Goal: Check status: Check status

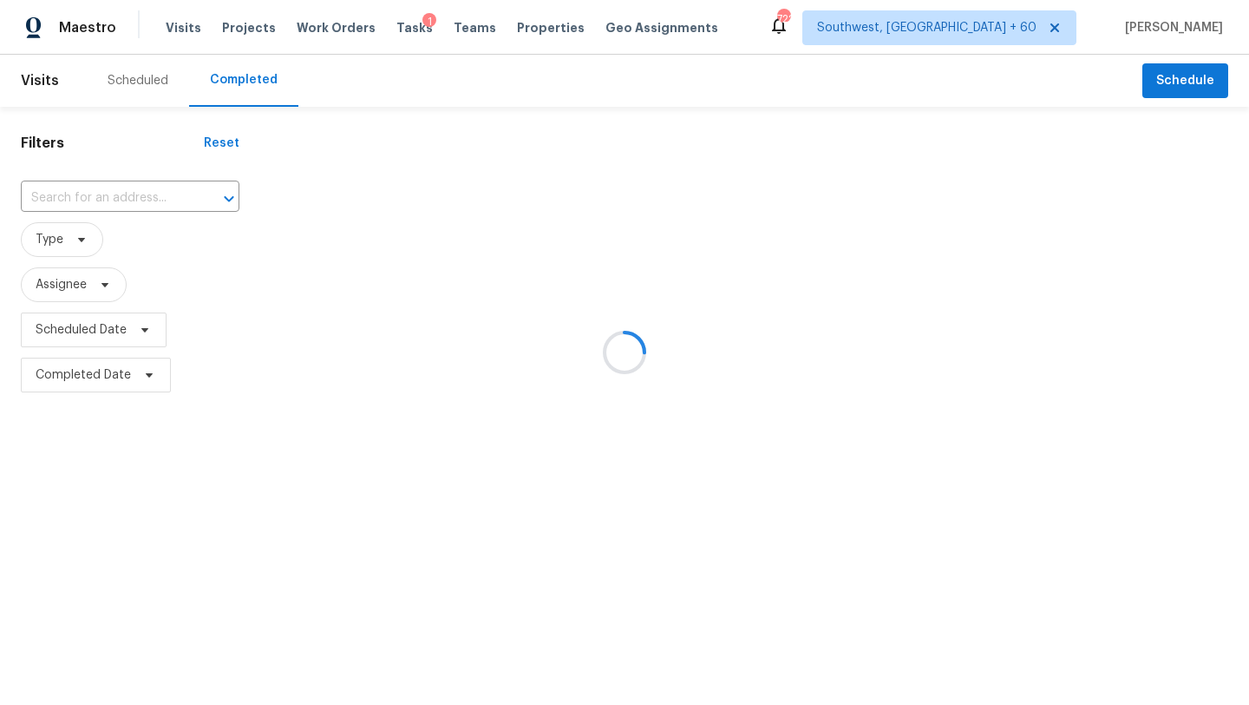
click at [127, 200] on div at bounding box center [624, 352] width 1249 height 705
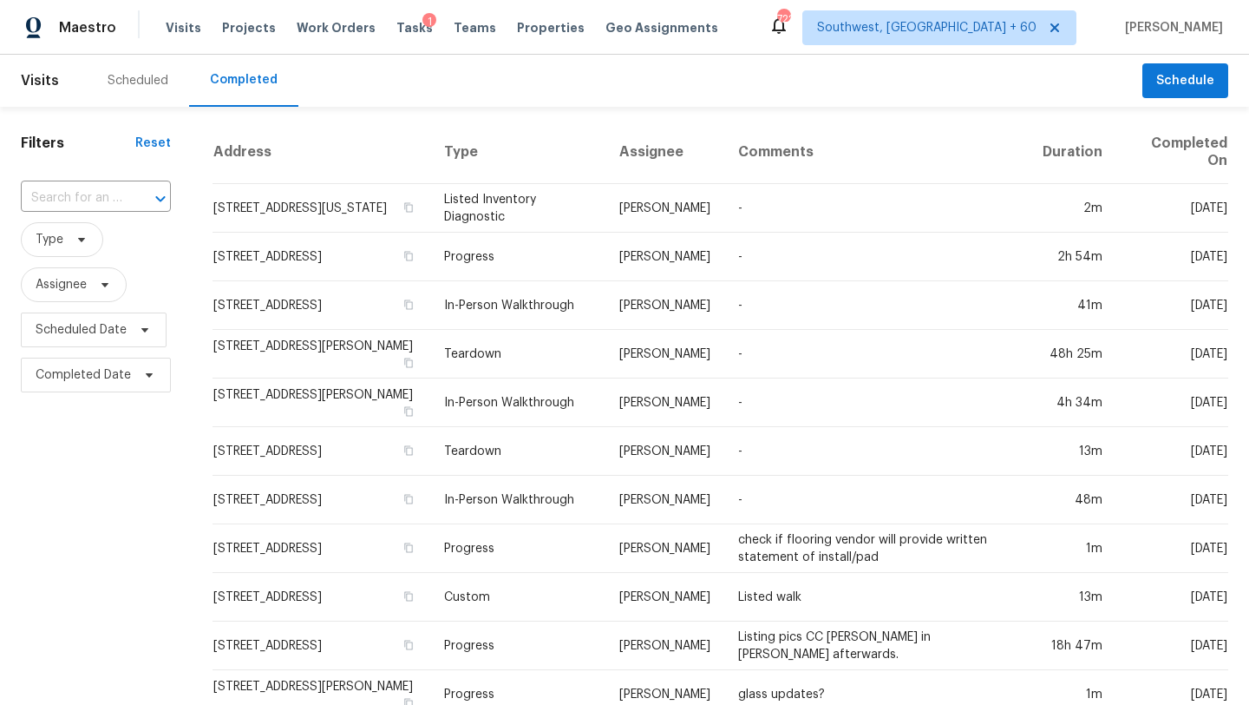
click at [131, 195] on div at bounding box center [148, 199] width 45 height 24
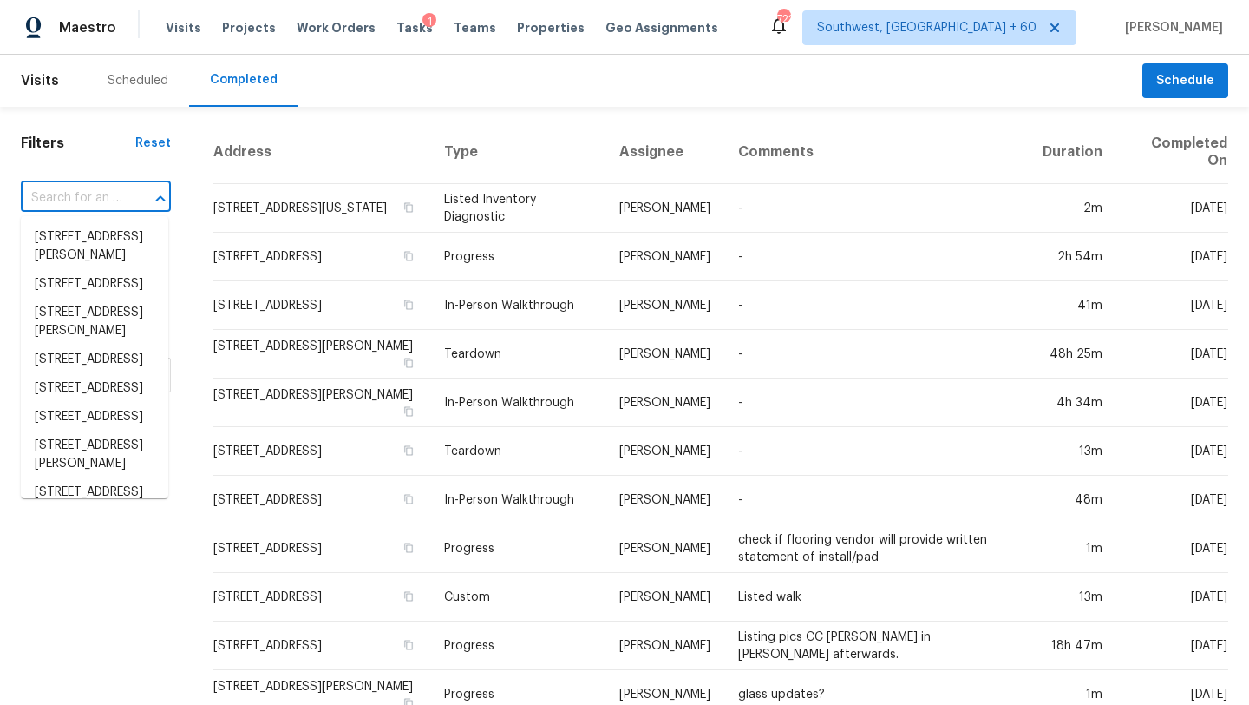
paste input "[STREET_ADDRESS]"
type input "[STREET_ADDRESS]"
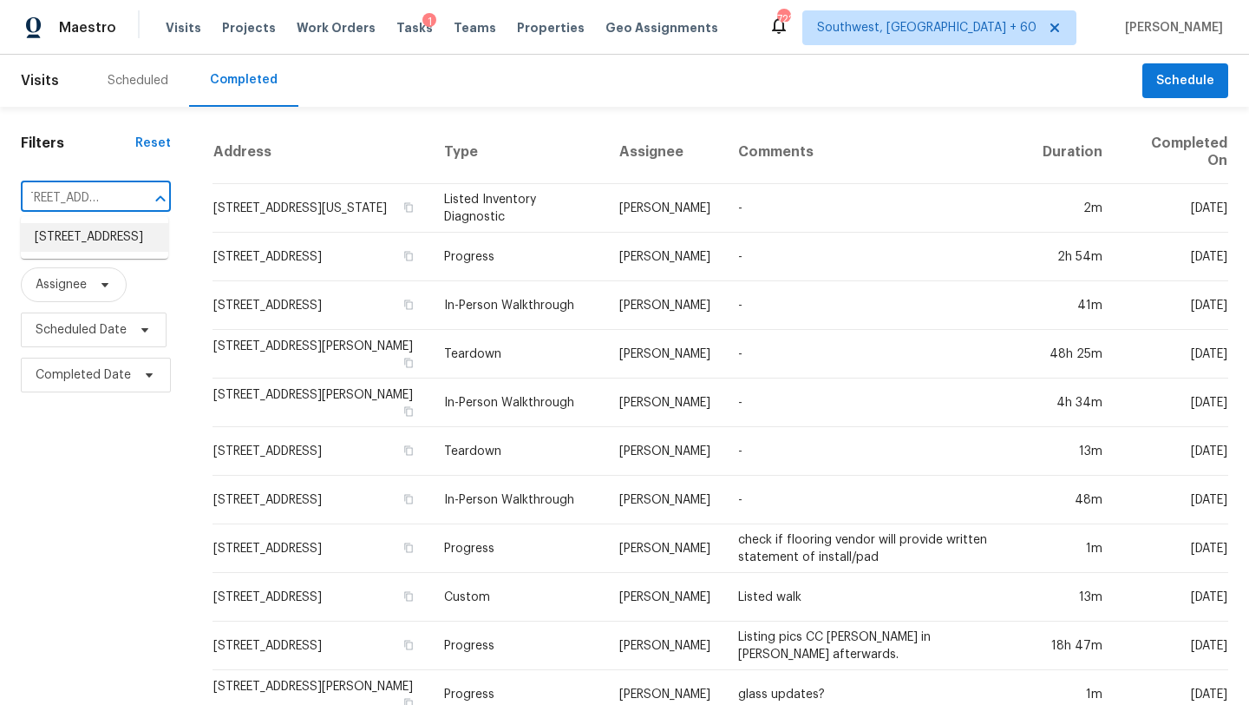
click at [123, 234] on li "[STREET_ADDRESS]" at bounding box center [94, 237] width 147 height 29
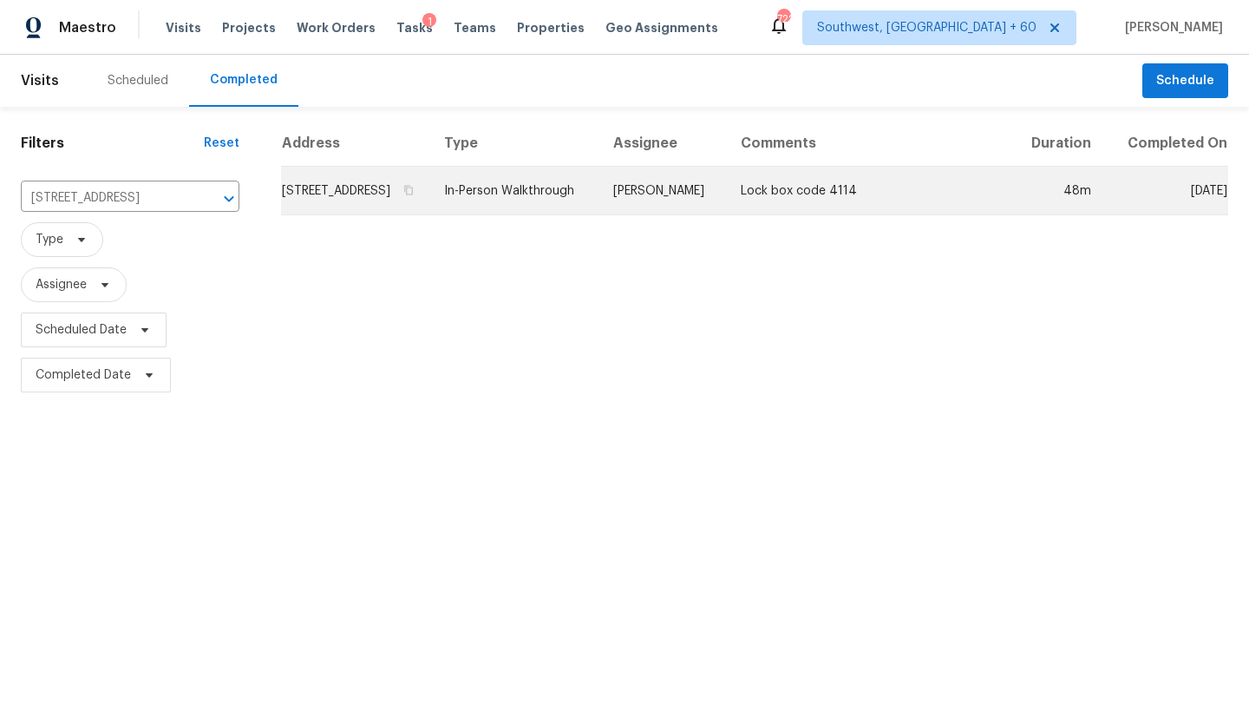
click at [691, 215] on td "[PERSON_NAME]" at bounding box center [664, 191] width 128 height 49
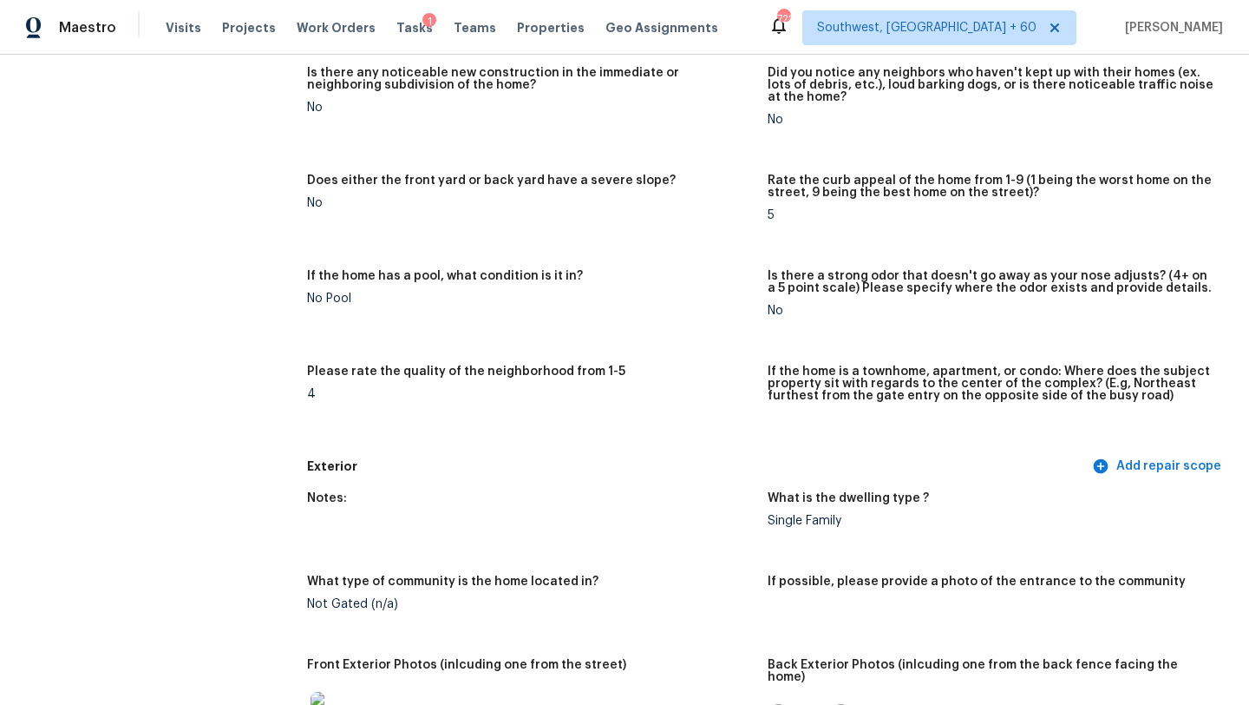
scroll to position [275, 0]
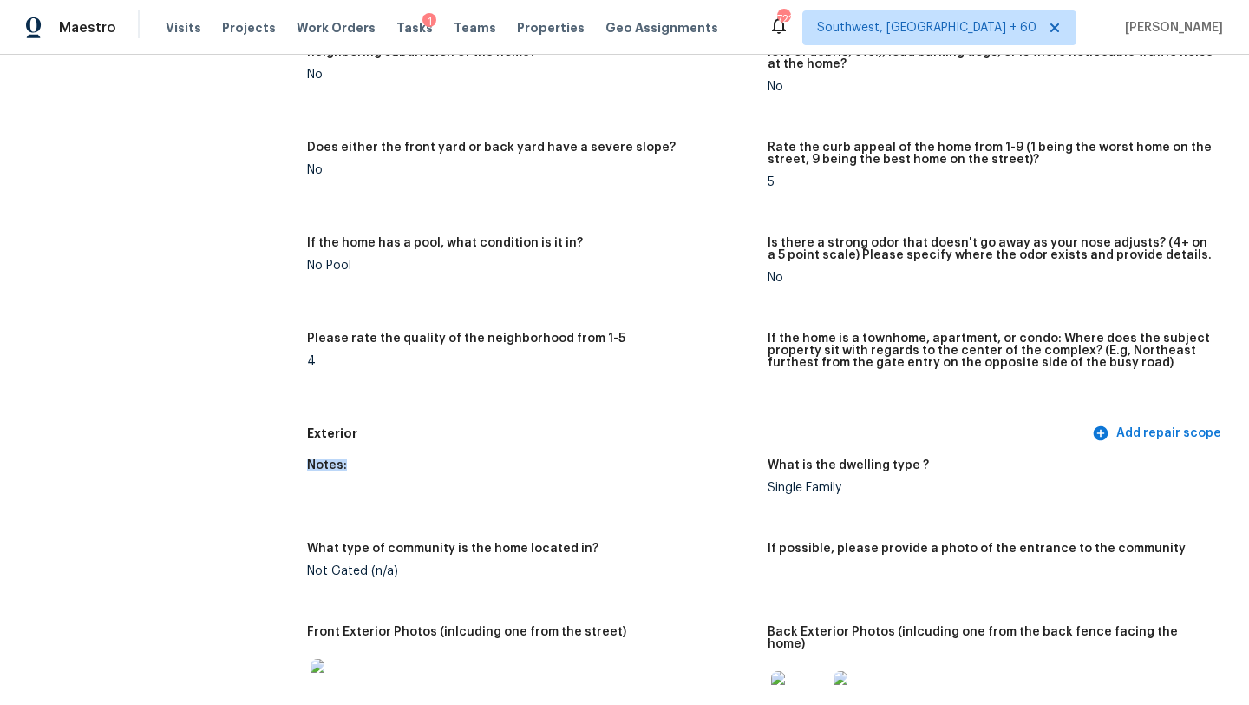
drag, startPoint x: 303, startPoint y: 449, endPoint x: 541, endPoint y: 525, distance: 250.5
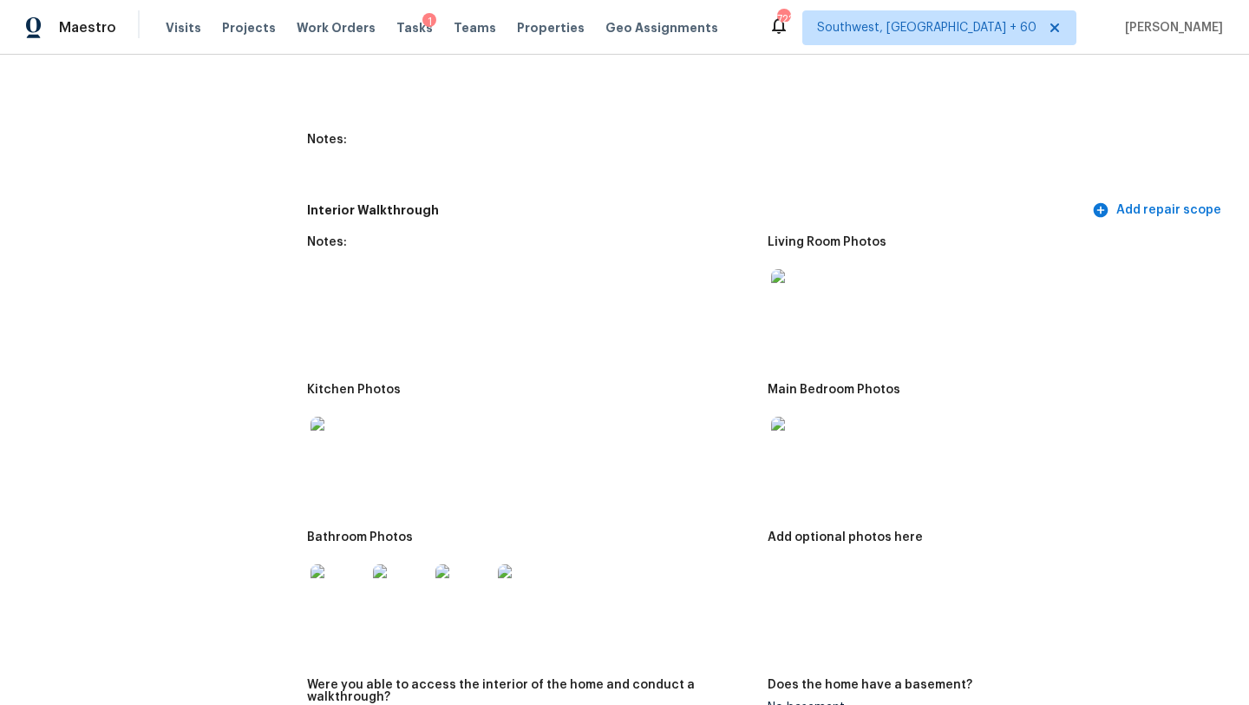
scroll to position [1870, 0]
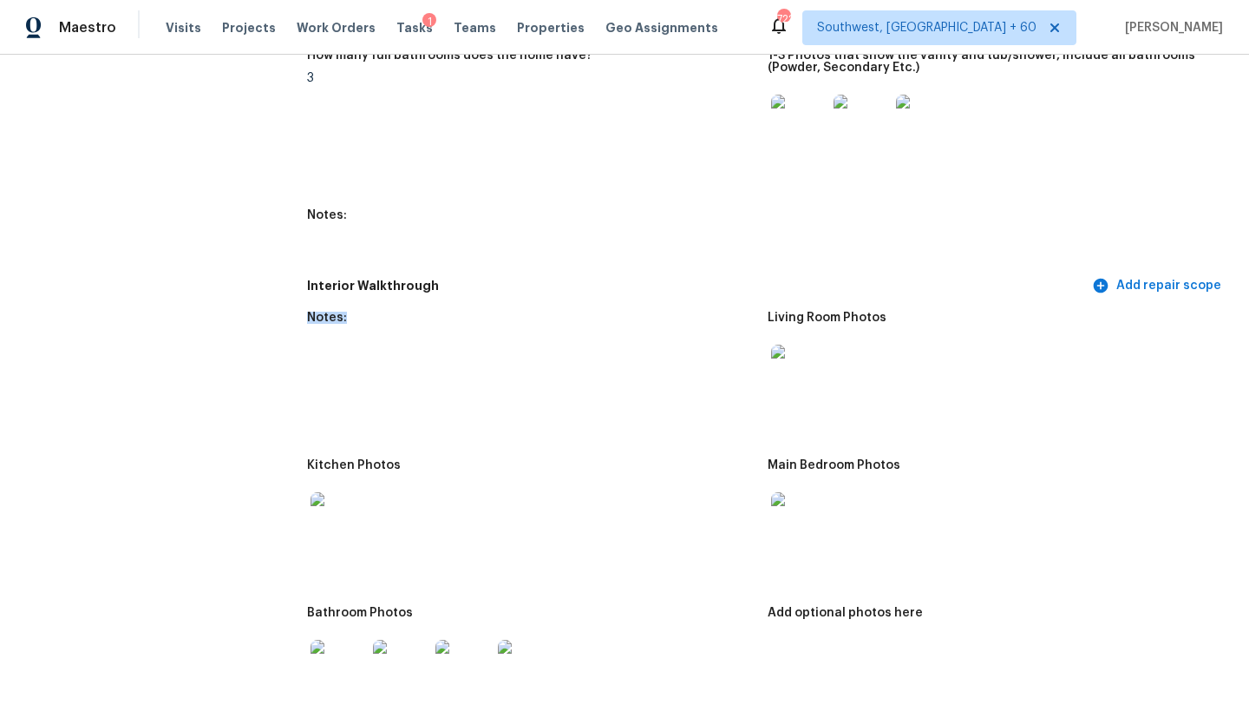
drag, startPoint x: 305, startPoint y: 301, endPoint x: 489, endPoint y: 415, distance: 217.0
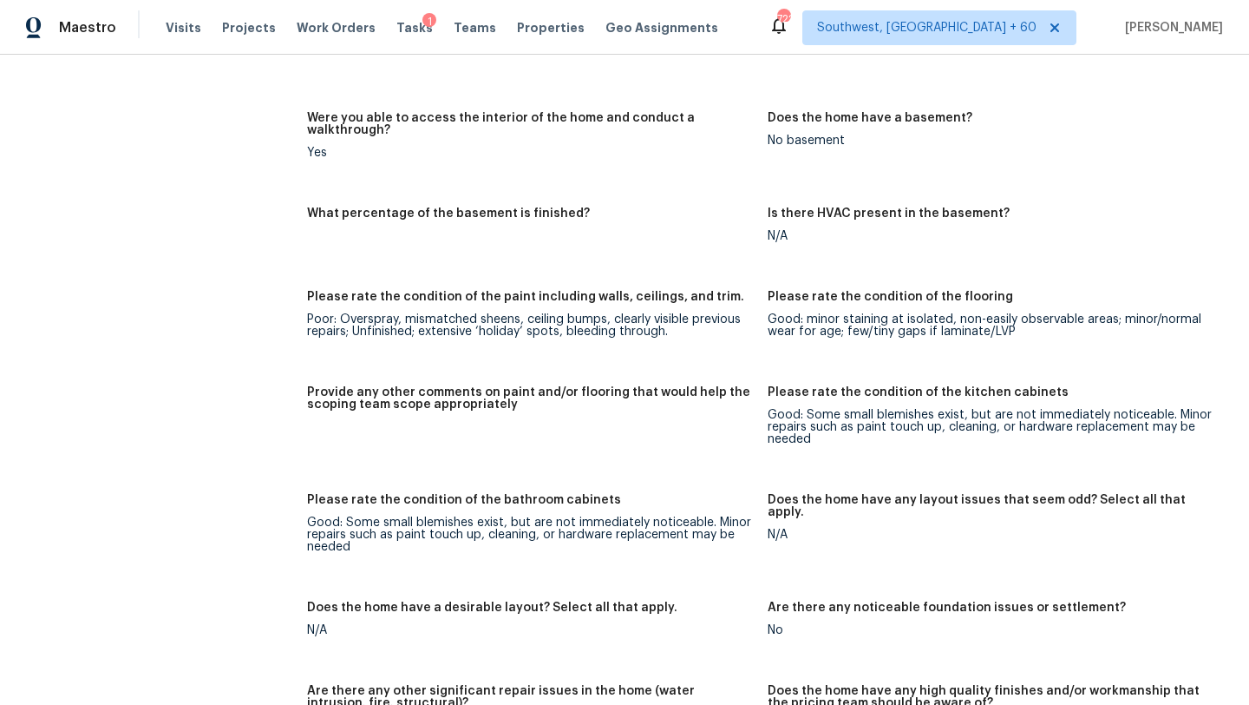
scroll to position [2534, 0]
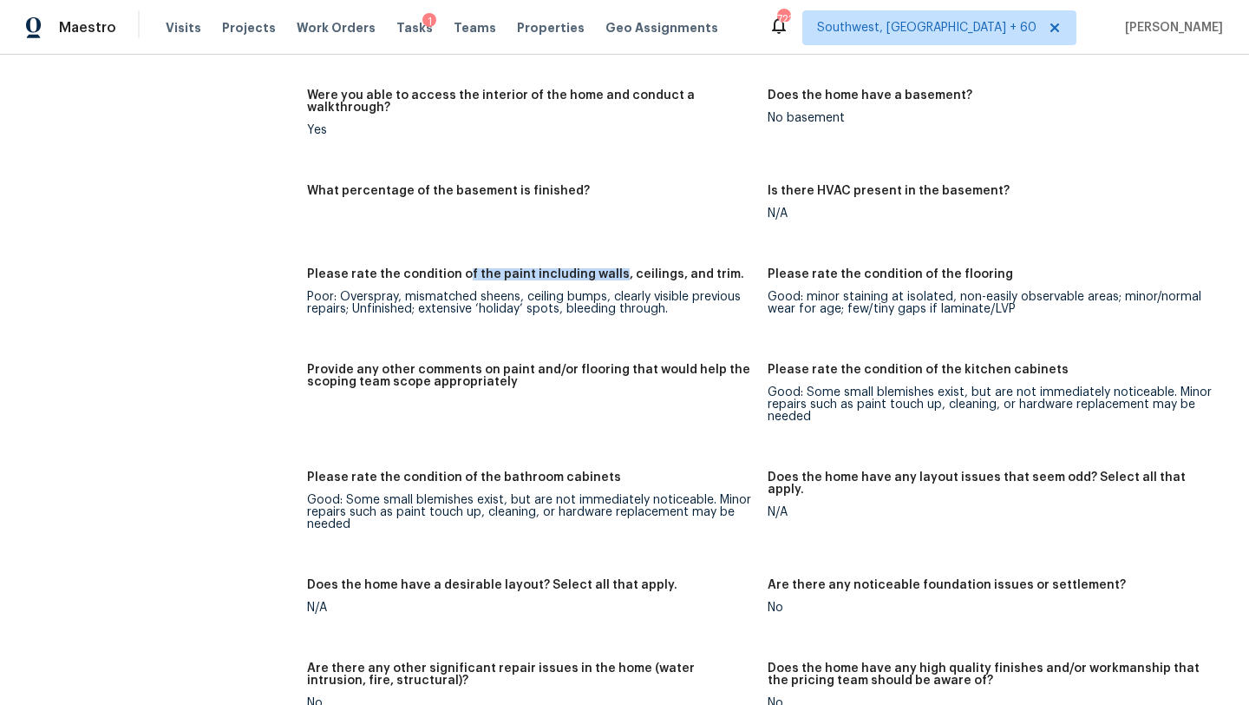
drag, startPoint x: 457, startPoint y: 250, endPoint x: 607, endPoint y: 249, distance: 150.1
click at [607, 268] on h5 "Please rate the condition of the paint including walls, ceilings, and trim." at bounding box center [525, 274] width 437 height 12
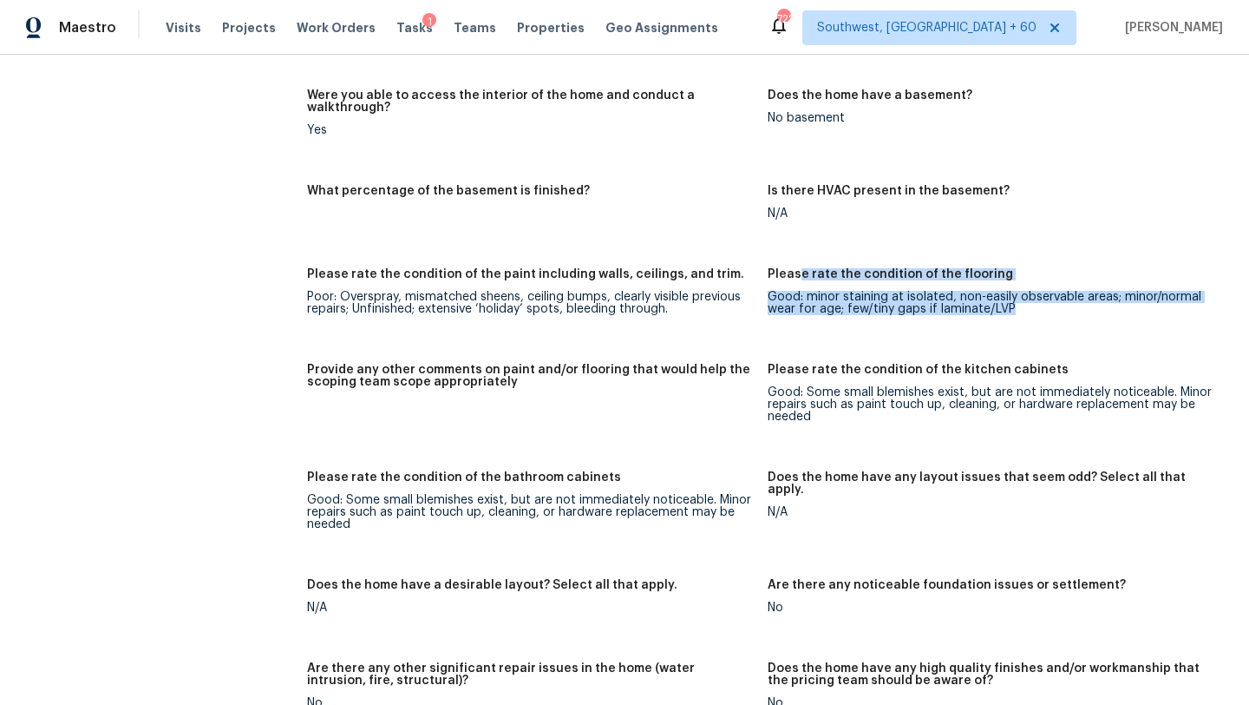
drag, startPoint x: 796, startPoint y: 245, endPoint x: 985, endPoint y: 293, distance: 194.4
click at [985, 293] on figure "Please rate the condition of the flooring Good: minor staining at isolated, non…" at bounding box center [998, 305] width 461 height 75
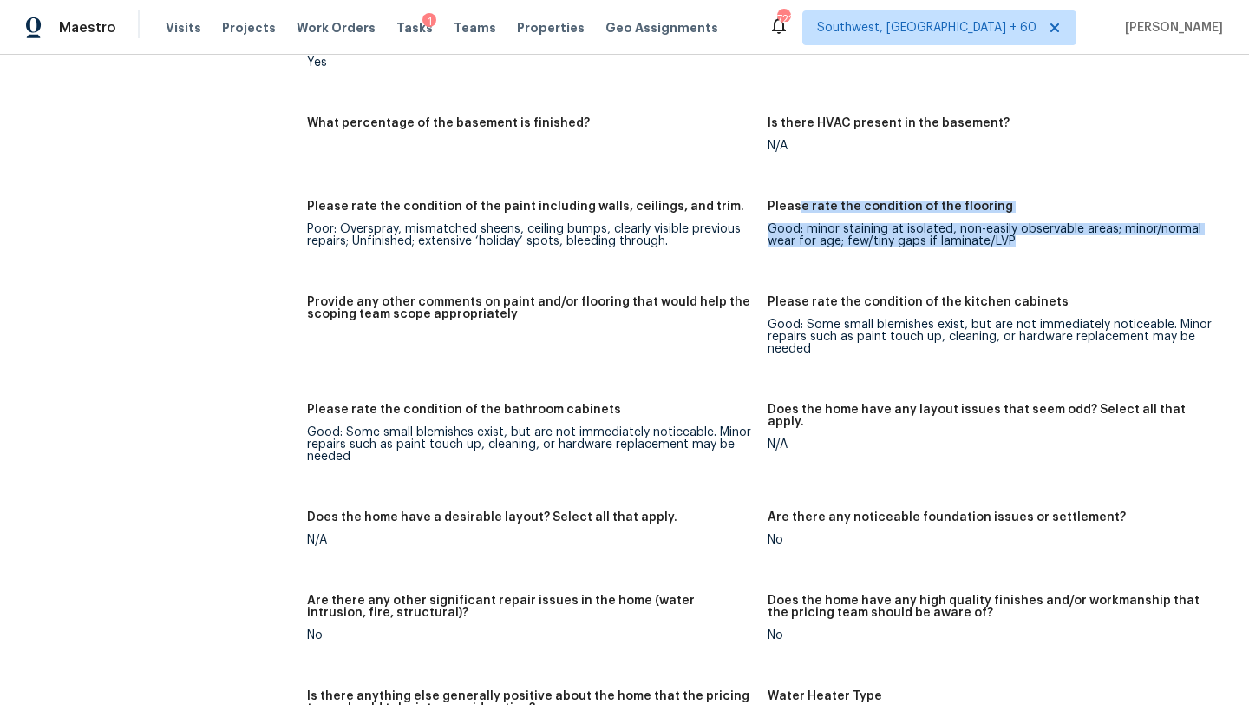
scroll to position [2607, 0]
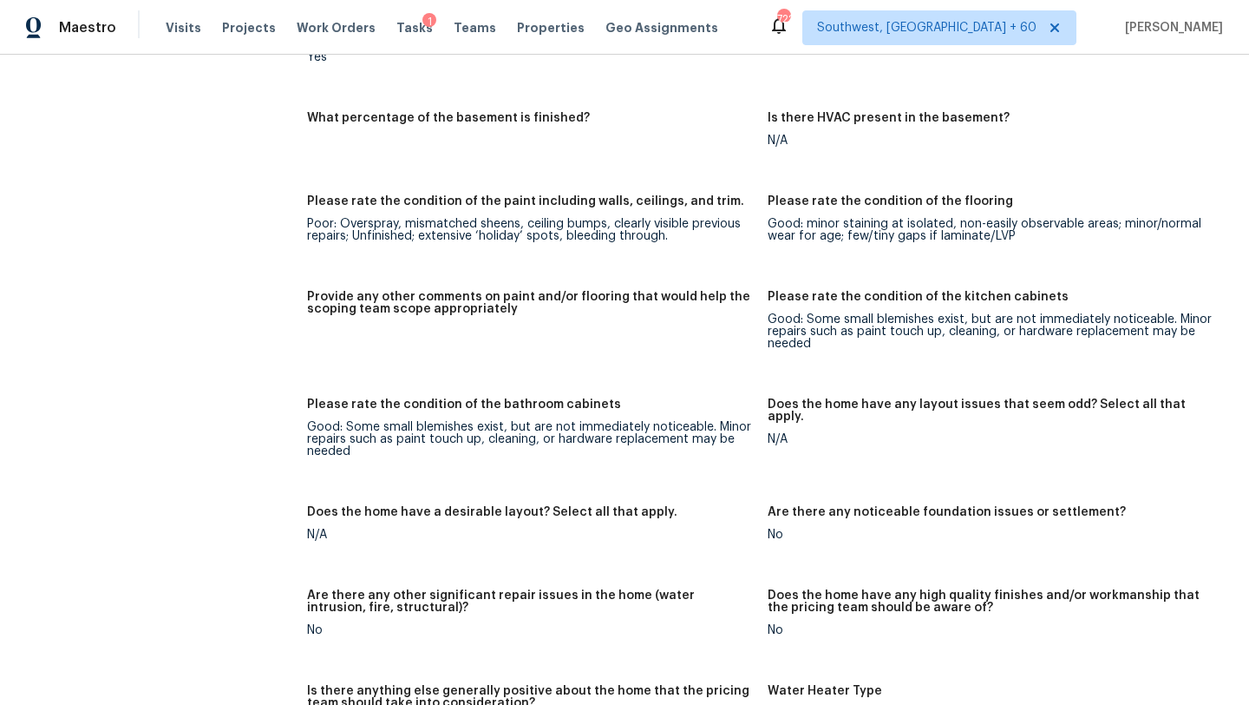
click at [549, 195] on h5 "Please rate the condition of the paint including walls, ceilings, and trim." at bounding box center [525, 201] width 437 height 12
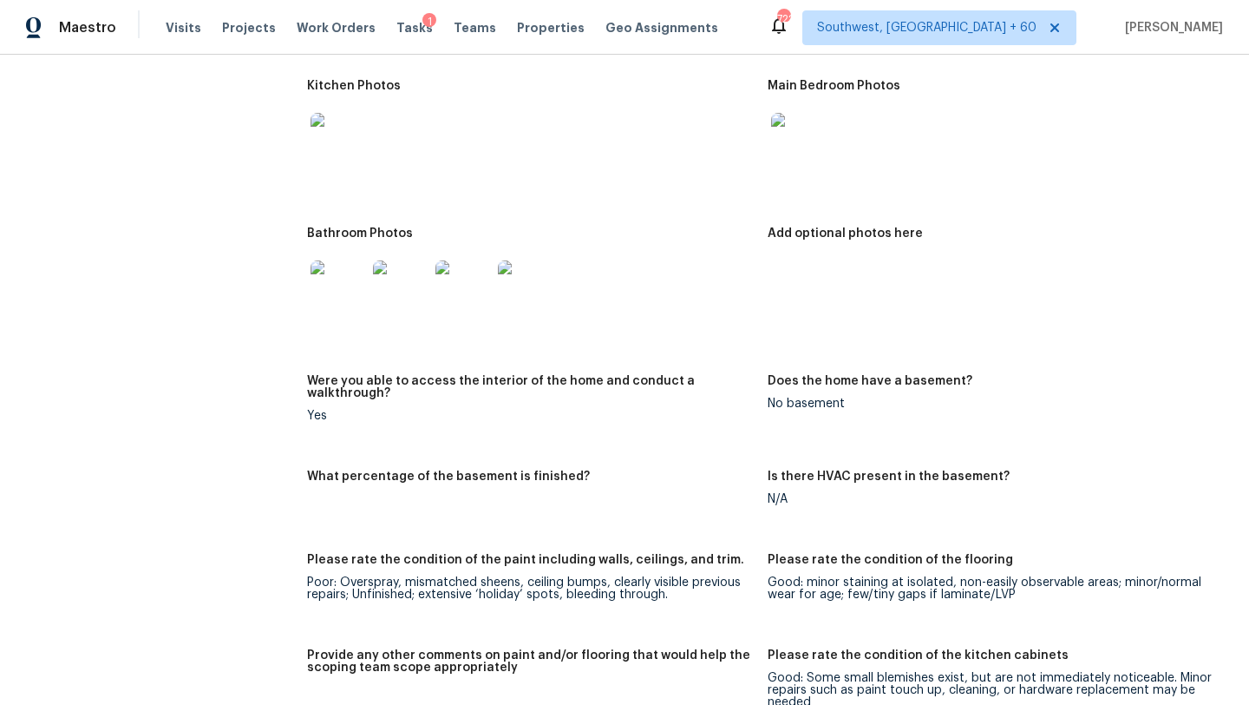
scroll to position [2072, 0]
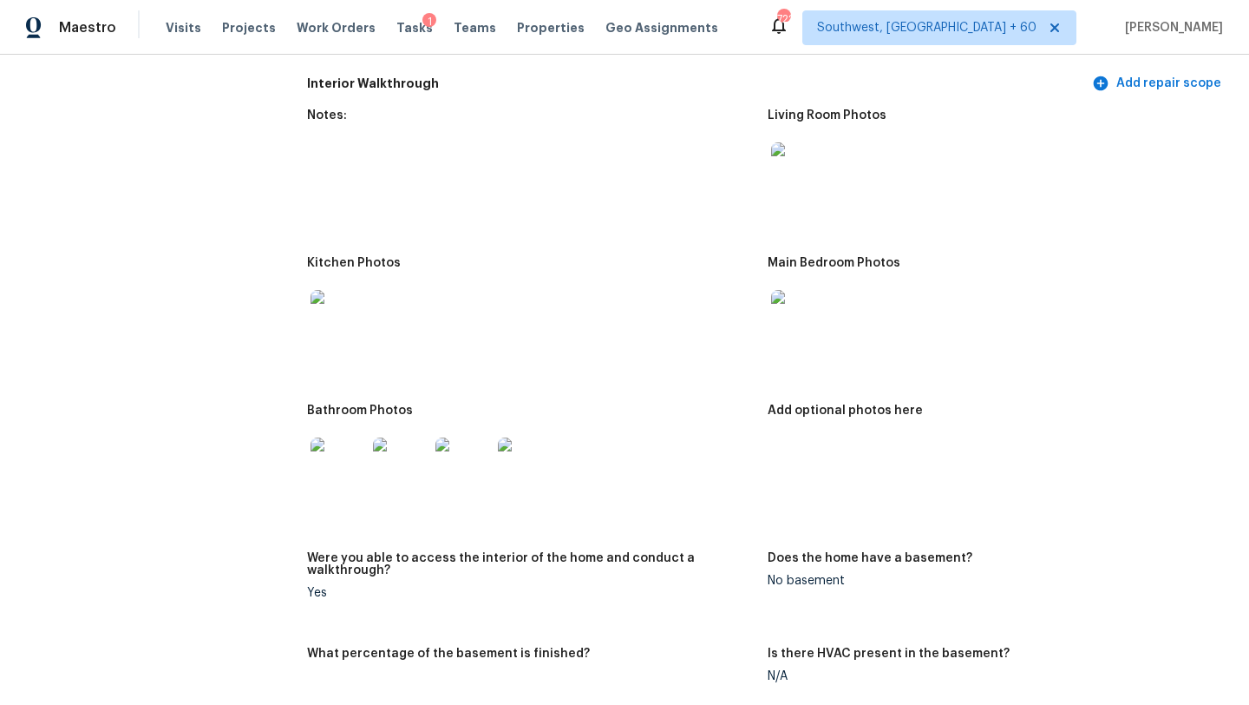
drag, startPoint x: 298, startPoint y: 112, endPoint x: 416, endPoint y: 213, distance: 155.1
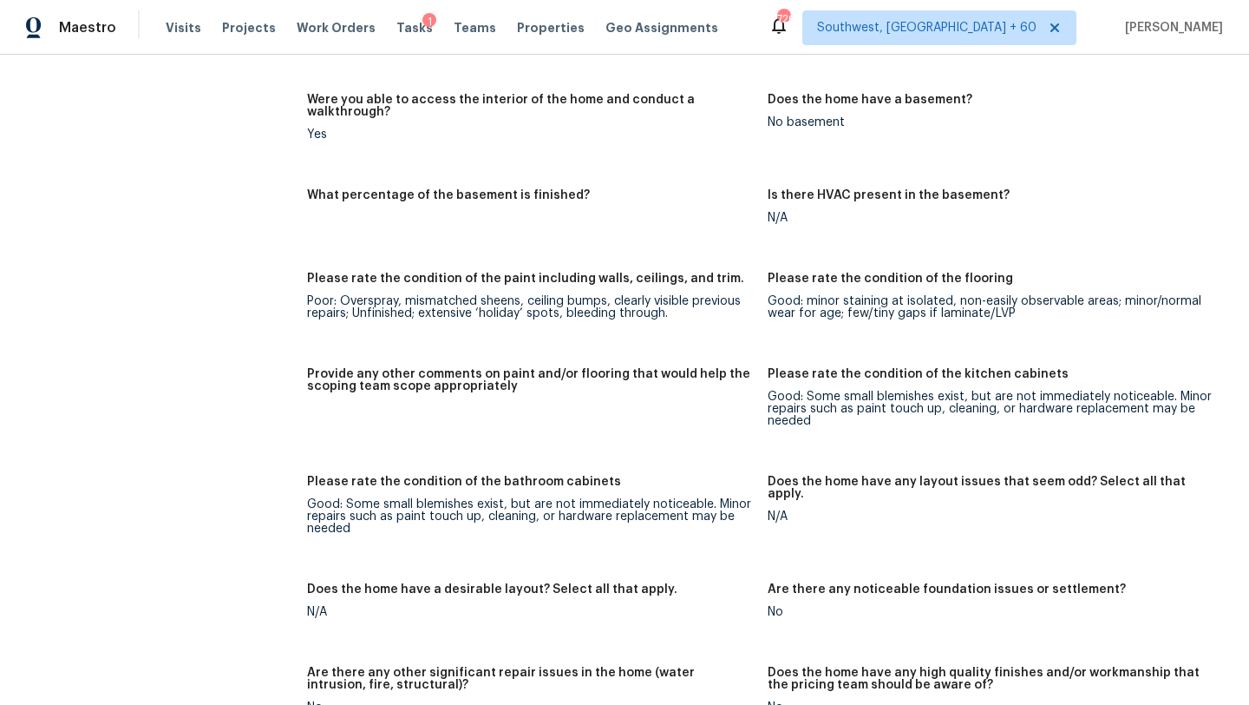
scroll to position [2533, 0]
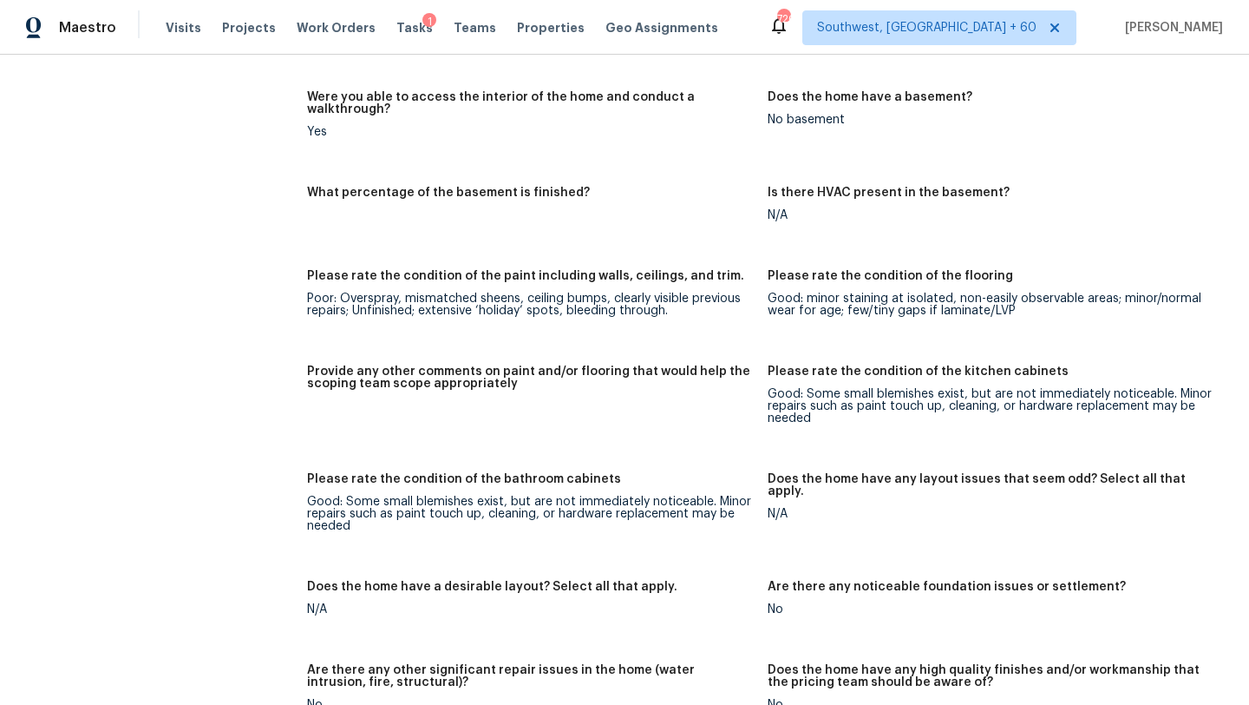
drag, startPoint x: 400, startPoint y: 372, endPoint x: 501, endPoint y: 391, distance: 102.4
click at [501, 391] on figure "Provide any other comments on paint and/or flooring that would help the scoping…" at bounding box center [537, 408] width 461 height 87
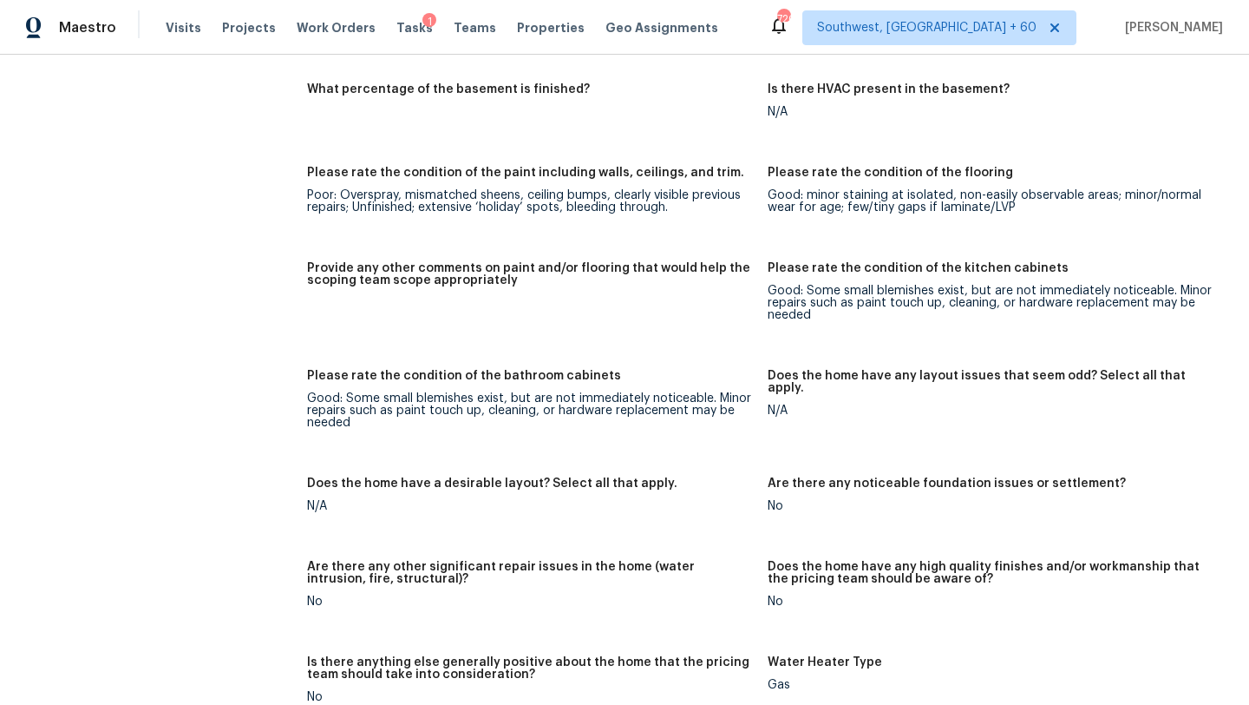
scroll to position [2606, 0]
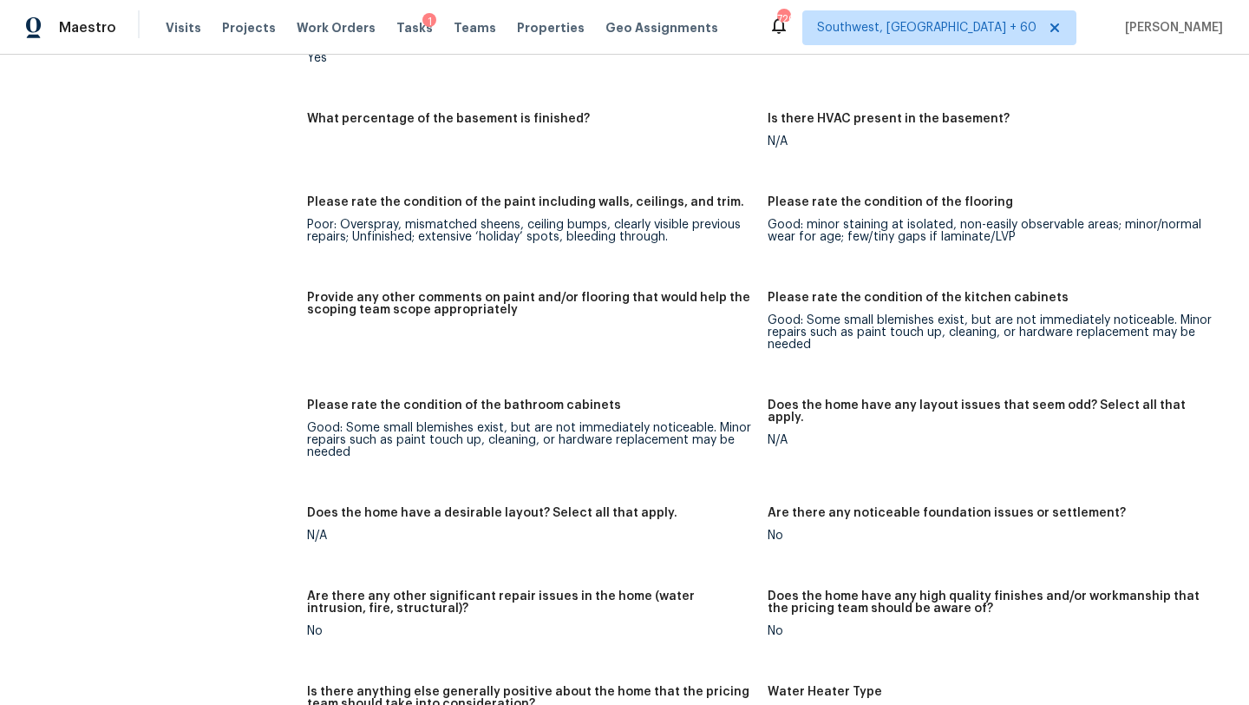
click at [368, 312] on figure "Provide any other comments on paint and/or flooring that would help the scoping…" at bounding box center [537, 335] width 461 height 87
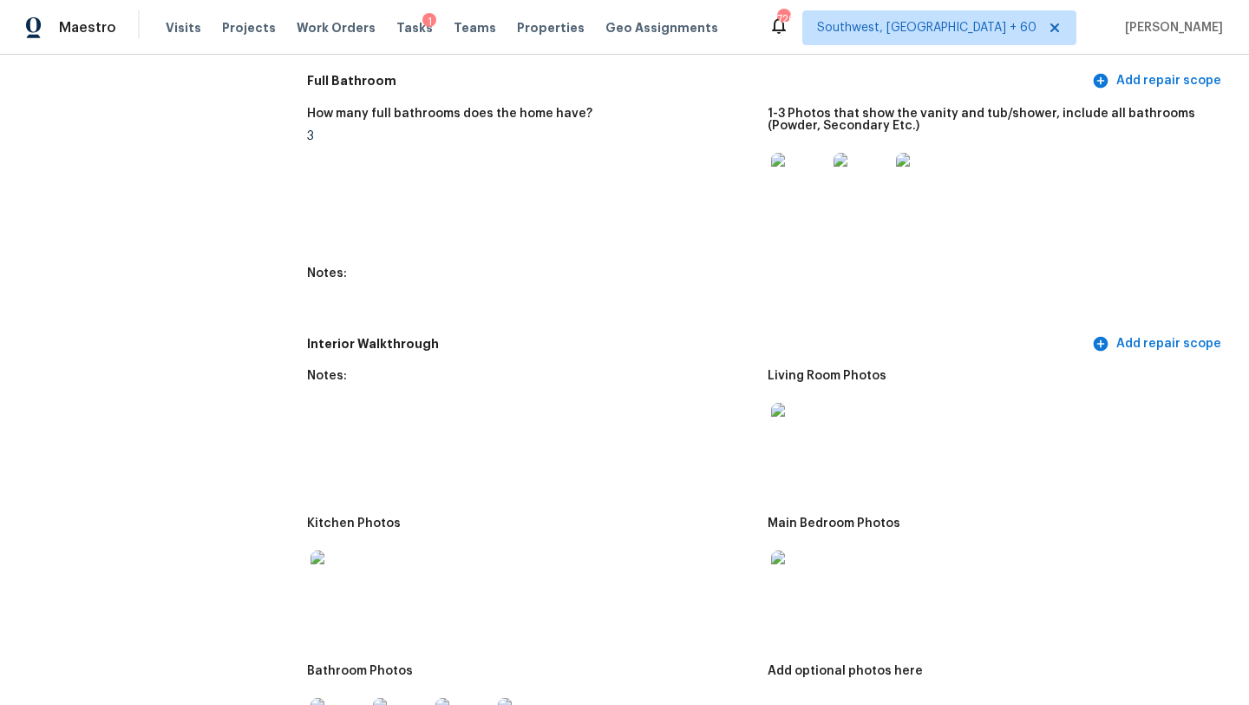
scroll to position [1780, 0]
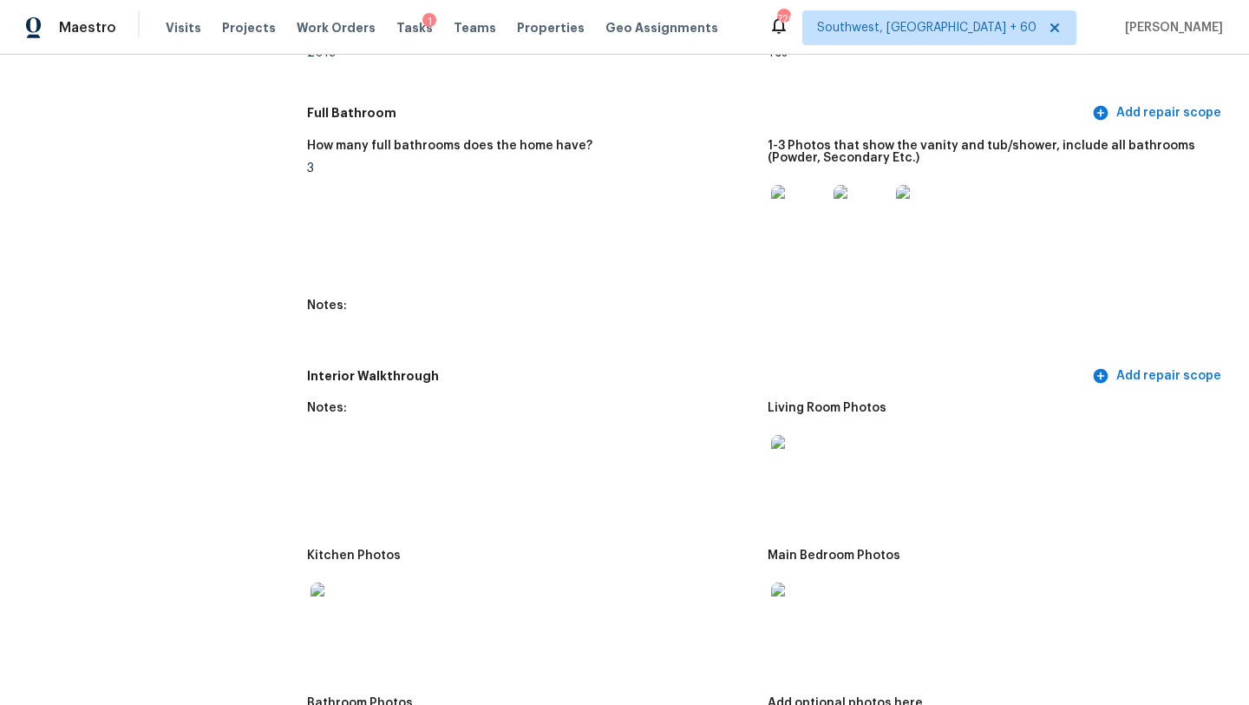
click at [342, 433] on figure "Notes:" at bounding box center [537, 465] width 461 height 127
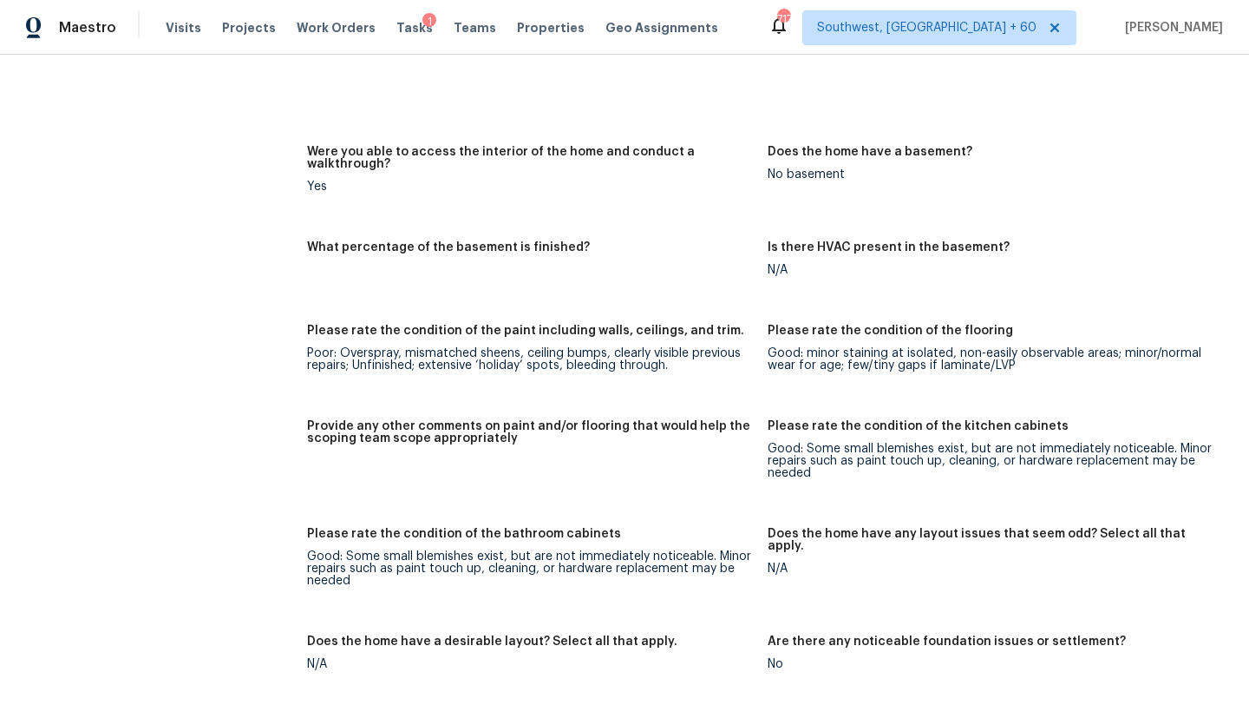
scroll to position [2574, 0]
